Goal: Information Seeking & Learning: Learn about a topic

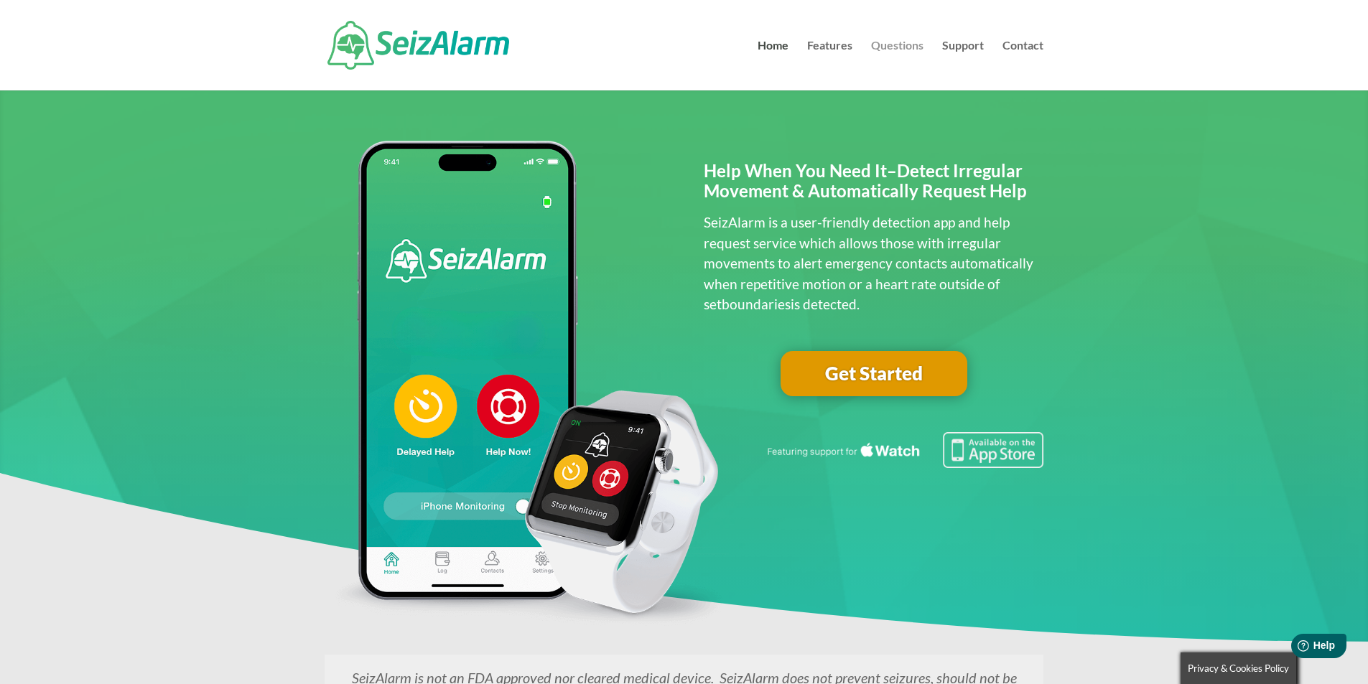
click at [913, 46] on link "Questions" at bounding box center [897, 65] width 52 height 50
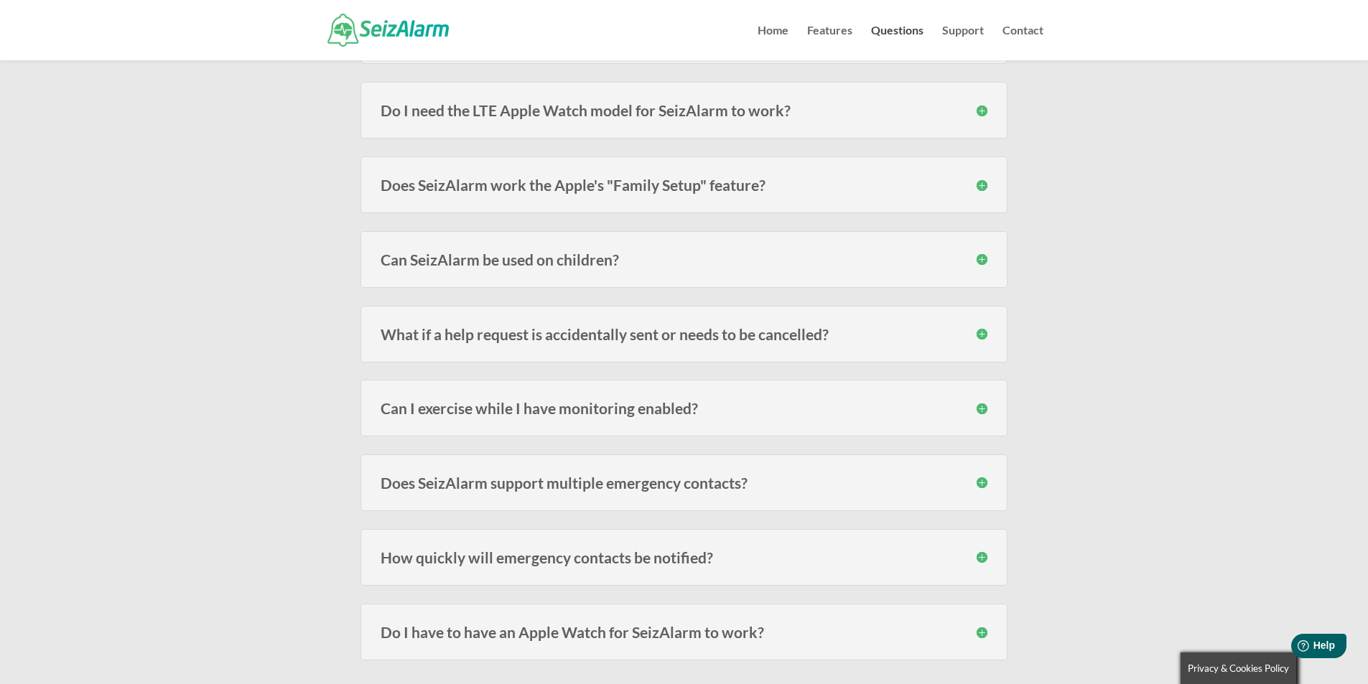
scroll to position [574, 0]
click at [977, 257] on h3 "Can SeizAlarm be used on children?" at bounding box center [684, 257] width 607 height 15
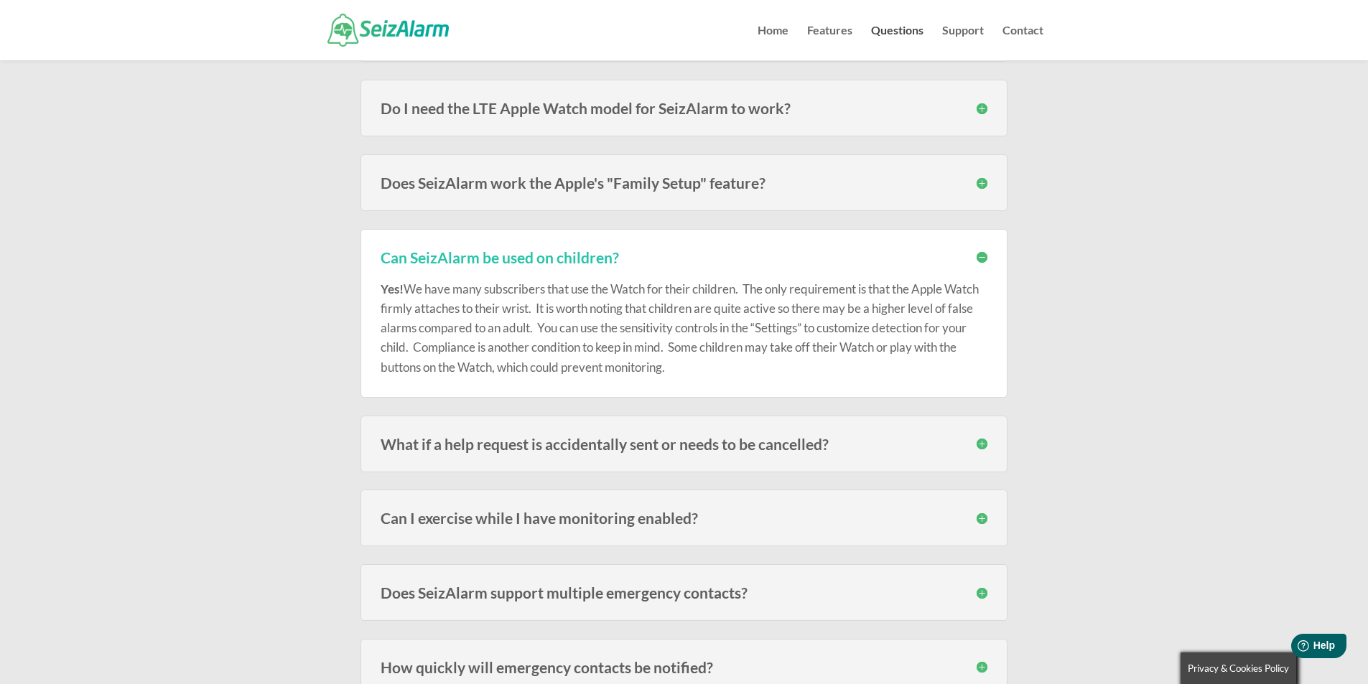
click at [977, 257] on h3 "Can SeizAlarm be used on children?" at bounding box center [684, 257] width 607 height 15
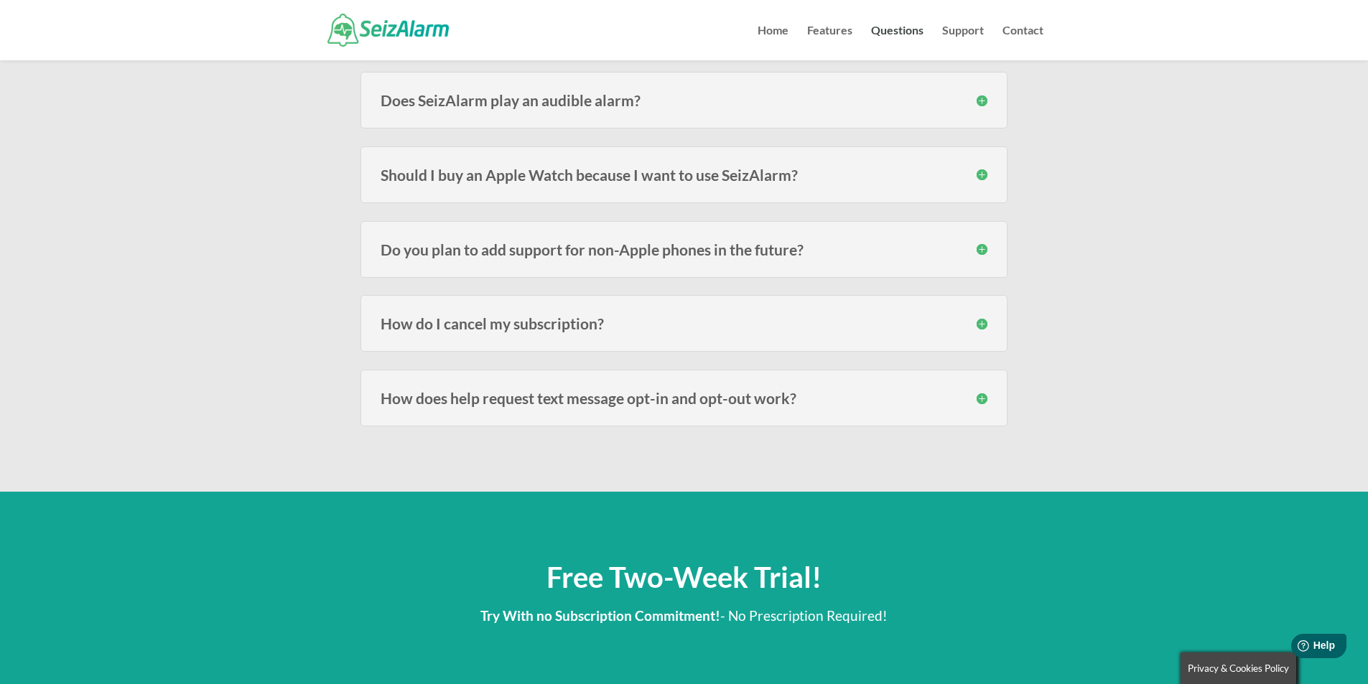
scroll to position [1939, 0]
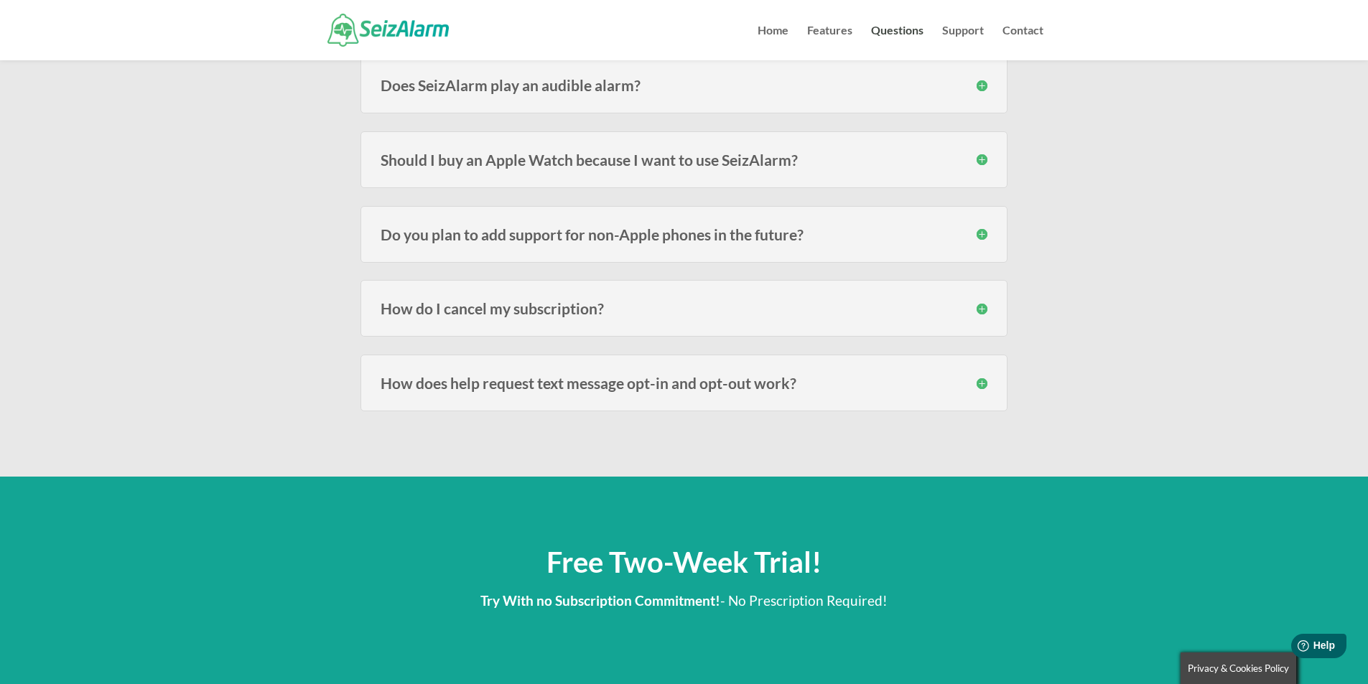
click at [983, 307] on h3 "How do I cancel my subscription?" at bounding box center [684, 308] width 607 height 15
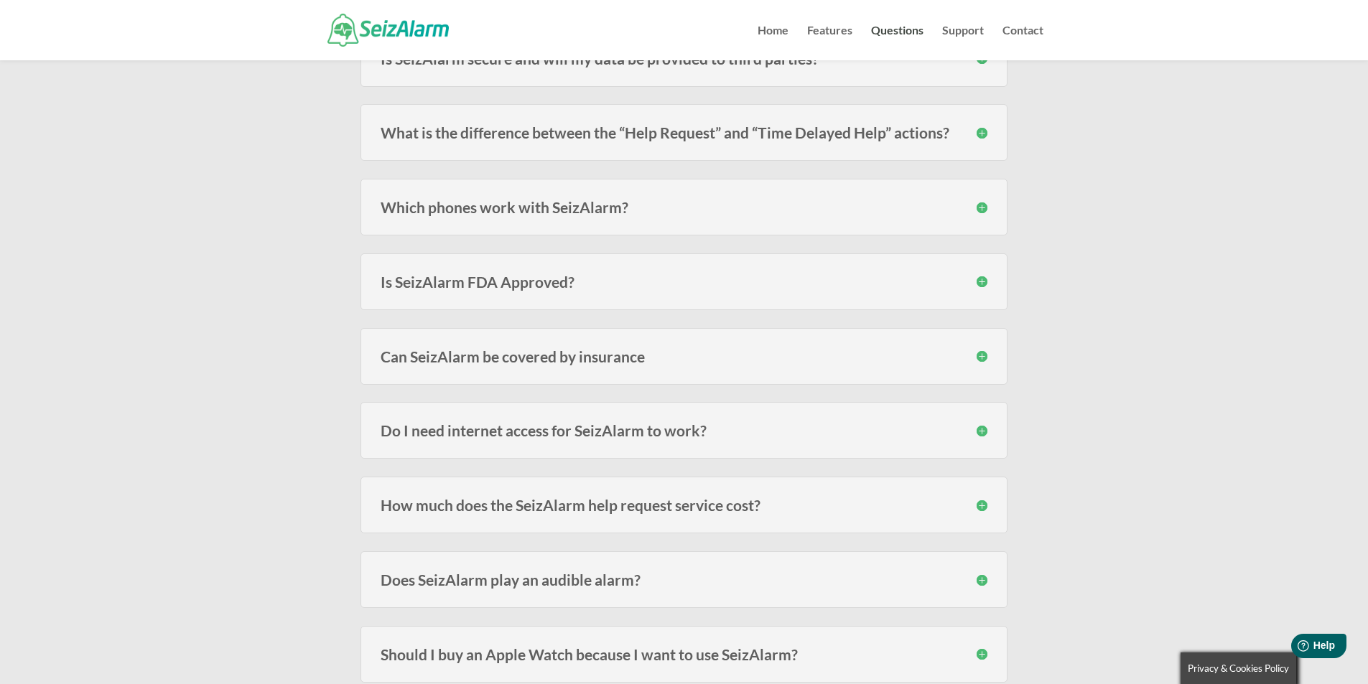
scroll to position [1436, 0]
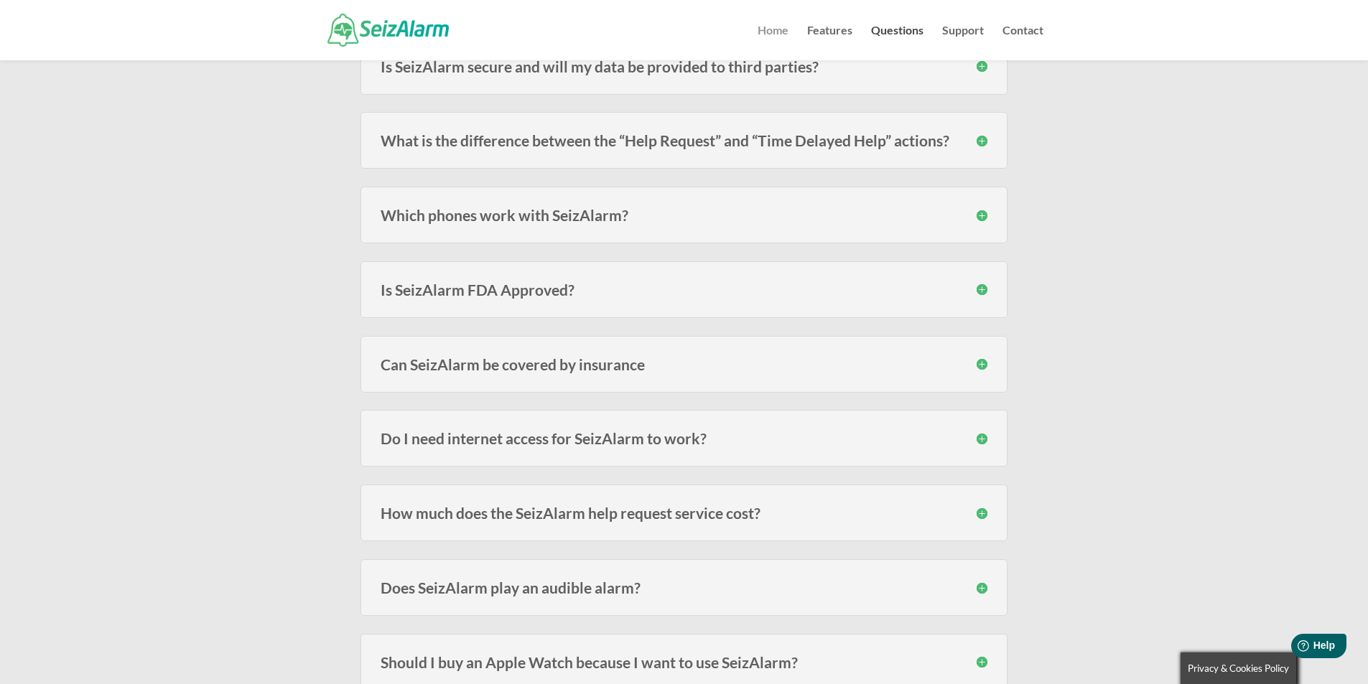
click at [778, 32] on link "Home" at bounding box center [773, 42] width 31 height 35
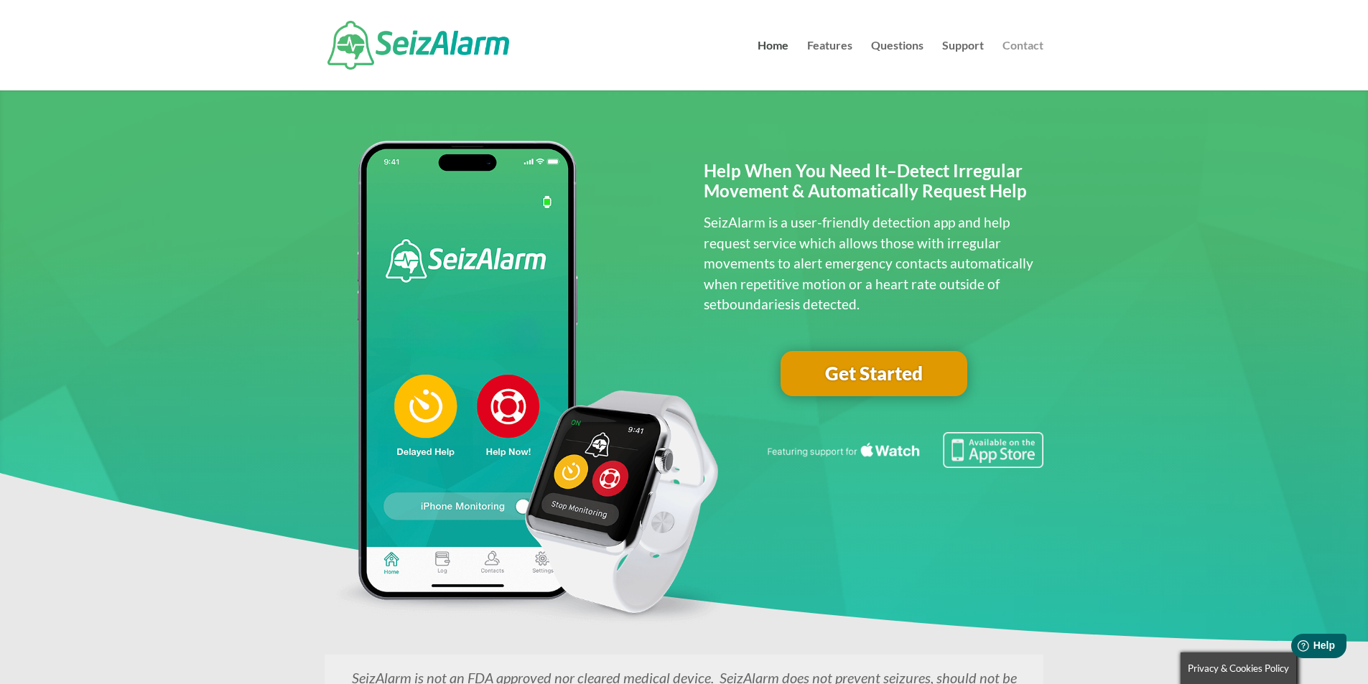
click at [1029, 48] on link "Contact" at bounding box center [1022, 65] width 41 height 50
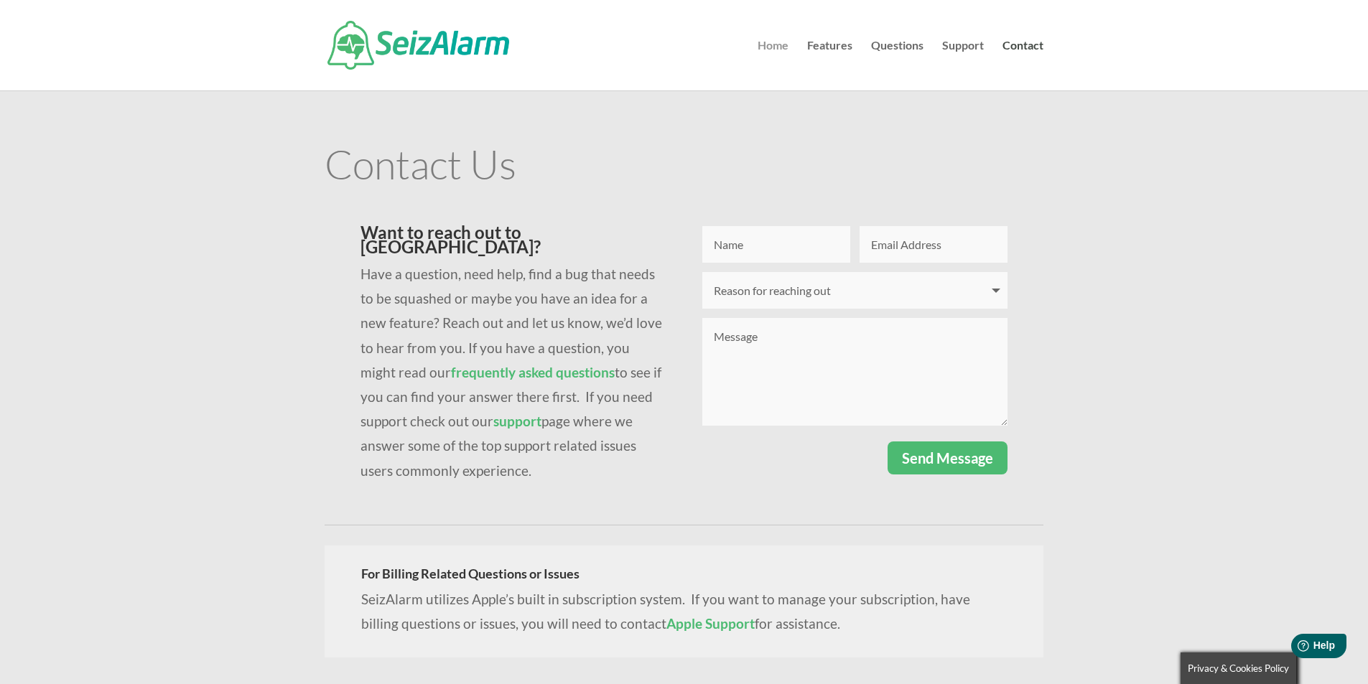
click at [769, 48] on link "Home" at bounding box center [773, 65] width 31 height 50
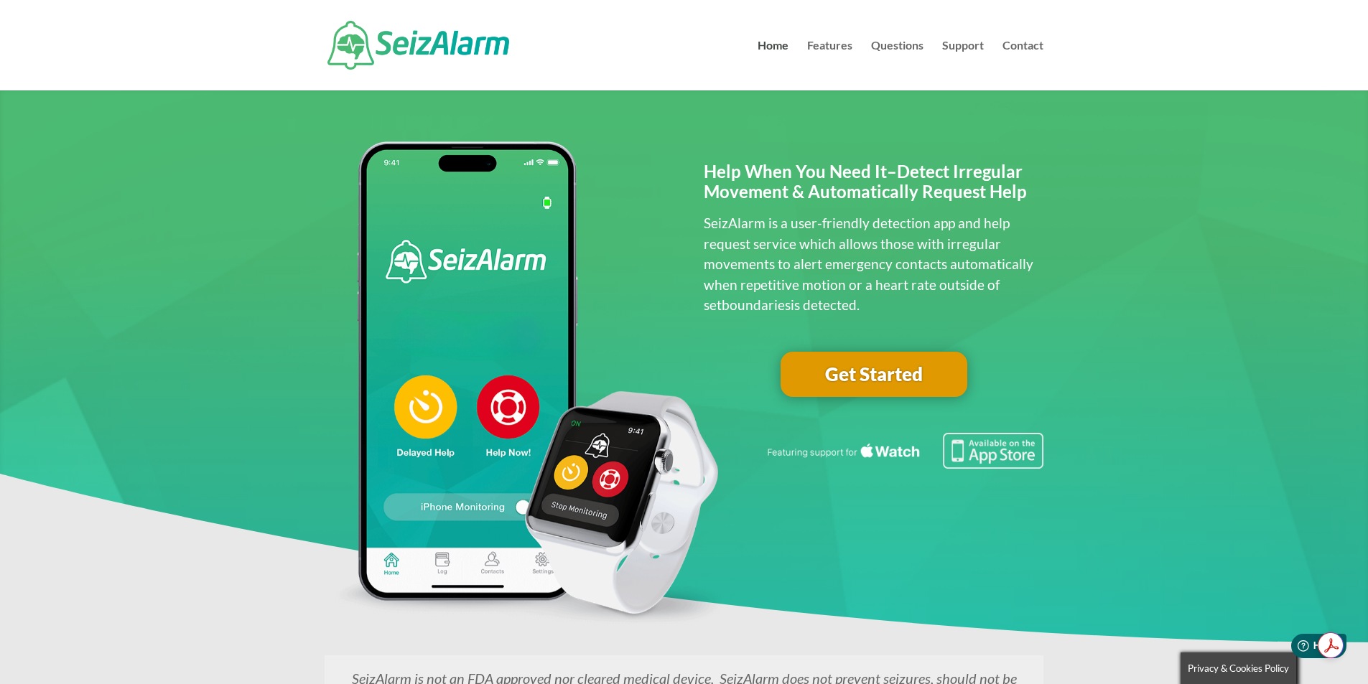
click at [904, 371] on link "Get Started" at bounding box center [874, 375] width 187 height 46
click at [898, 40] on link "Questions" at bounding box center [897, 65] width 52 height 50
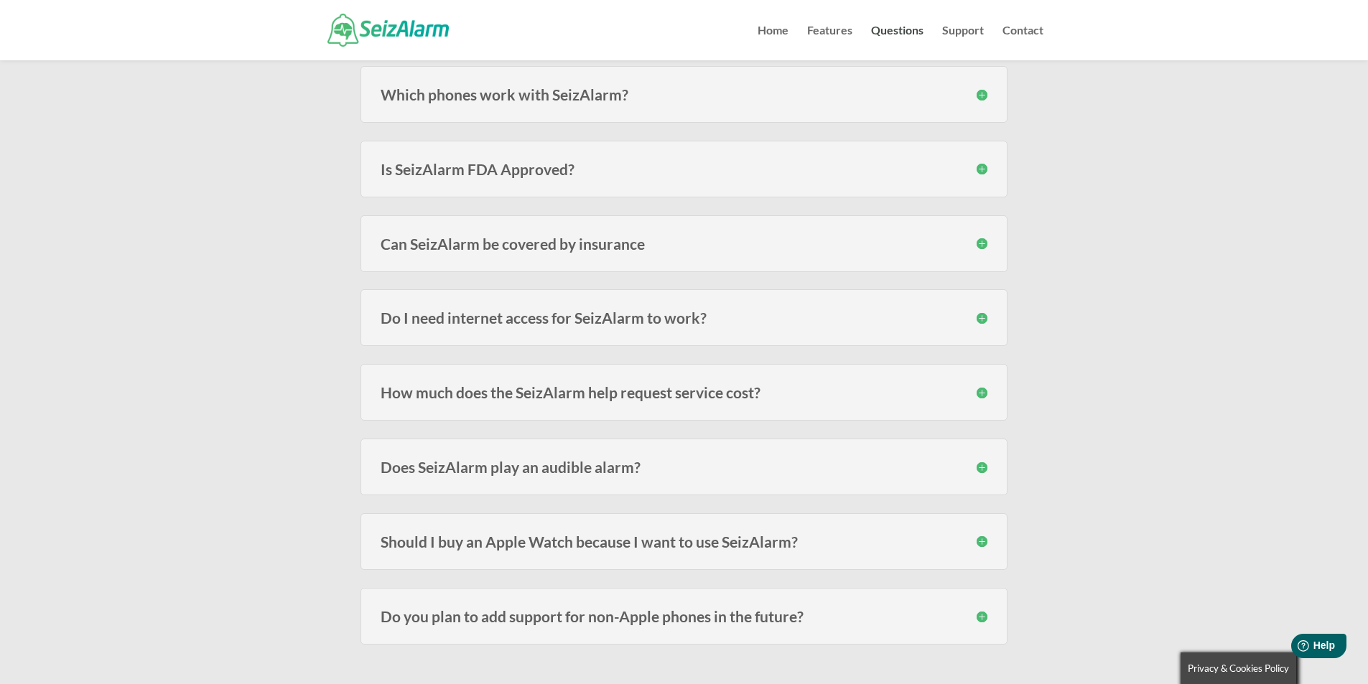
scroll to position [1580, 0]
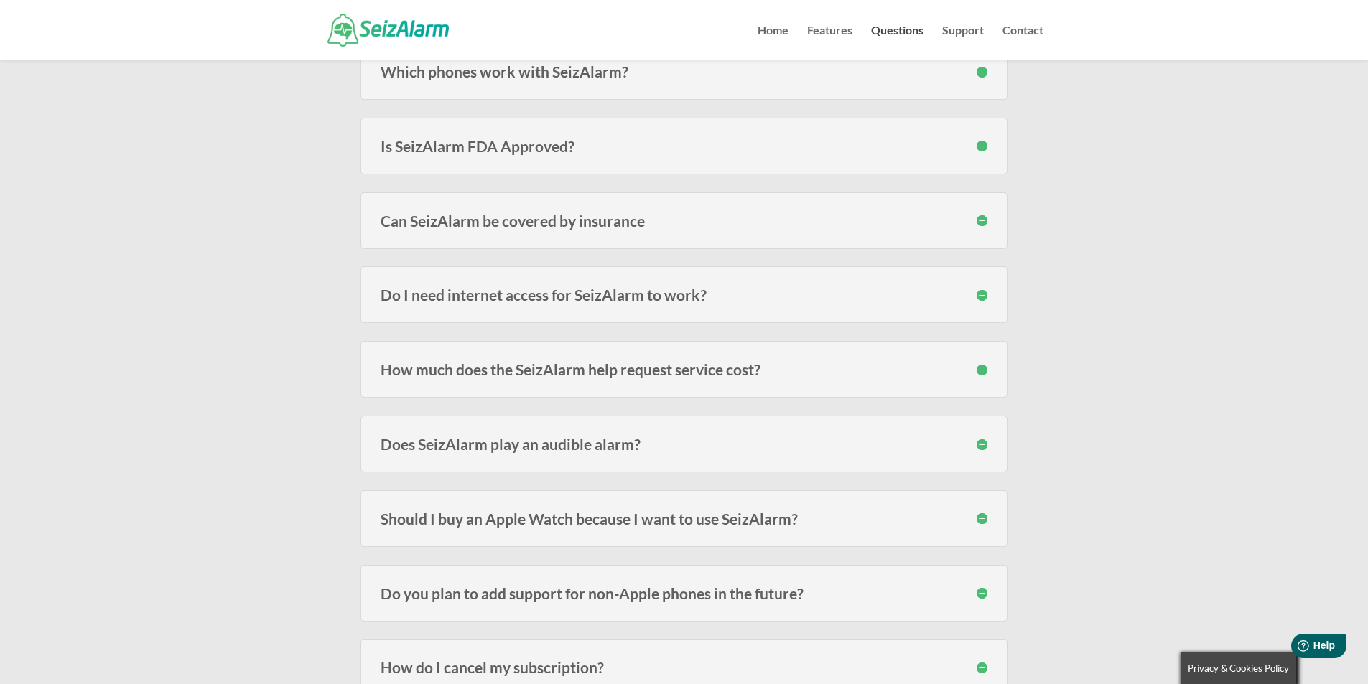
click at [985, 368] on h3 "How much does the SeizAlarm help request service cost?" at bounding box center [684, 369] width 607 height 15
